Goal: Submit feedback/report problem

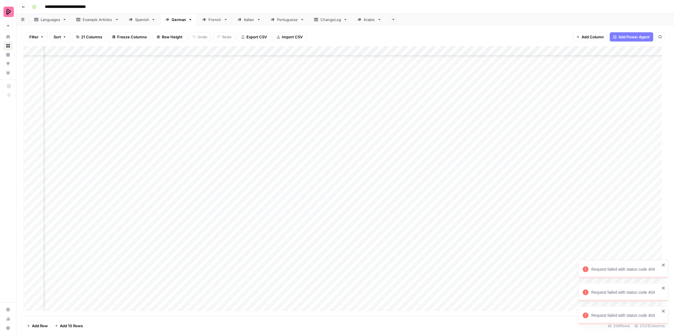
scroll to position [2280, 350]
